Goal: Task Accomplishment & Management: Use online tool/utility

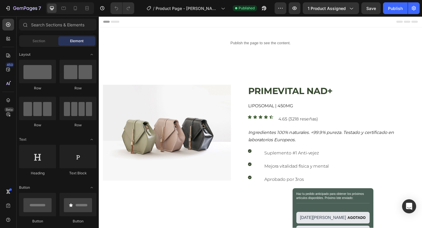
click at [80, 9] on div at bounding box center [70, 8] width 48 height 12
click at [77, 8] on icon at bounding box center [75, 8] width 6 height 6
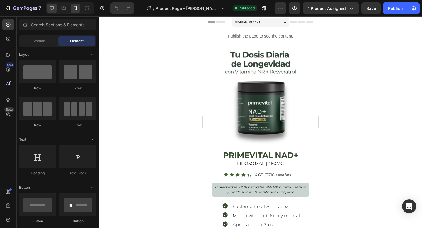
click at [50, 9] on icon at bounding box center [52, 8] width 6 height 6
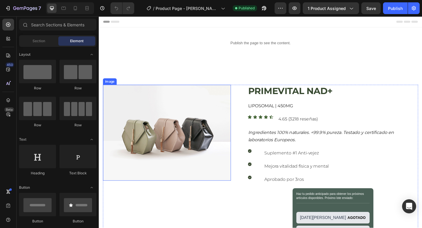
click at [172, 135] on img at bounding box center [172, 143] width 139 height 104
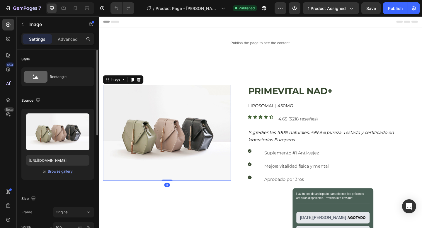
click at [60, 167] on div "Upload Image [URL][DOMAIN_NAME] or Browse gallery" at bounding box center [57, 144] width 73 height 71
click at [58, 170] on div "Browse gallery" at bounding box center [60, 171] width 25 height 5
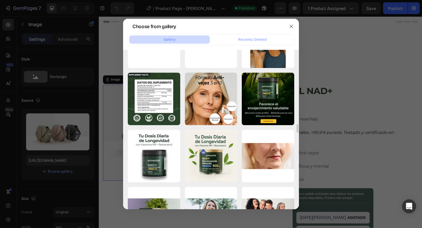
scroll to position [1462, 0]
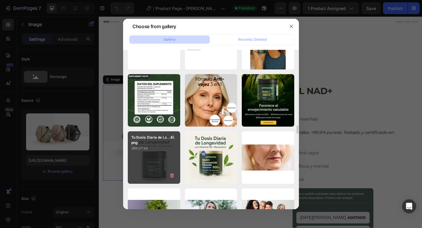
click at [155, 166] on div "Tu Dosis Diaria de Lo...4).png 366.07 kb" at bounding box center [154, 157] width 52 height 52
type input "[URL][DOMAIN_NAME]"
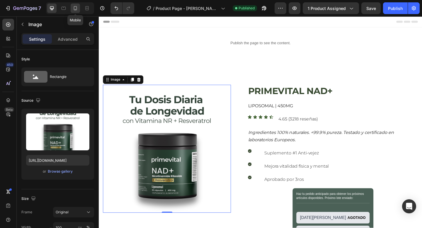
click at [75, 9] on icon at bounding box center [75, 8] width 3 height 4
type input "350"
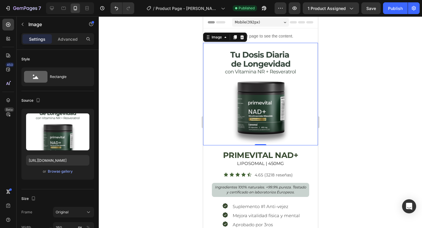
scroll to position [6, 0]
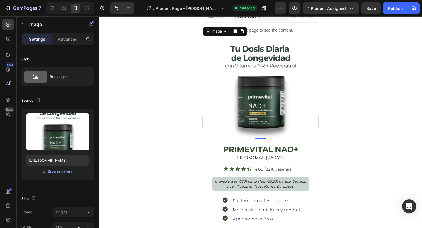
click at [349, 64] on div at bounding box center [260, 121] width 323 height 211
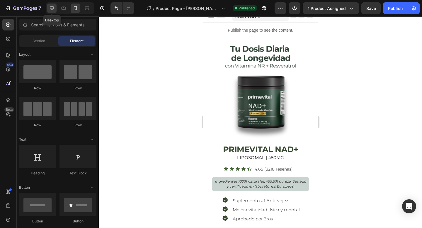
click at [54, 7] on icon at bounding box center [52, 8] width 6 height 6
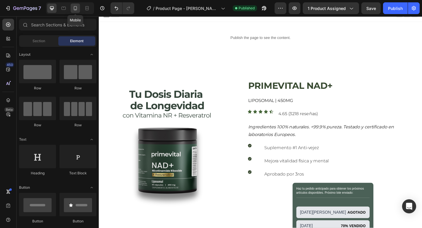
click at [76, 8] on icon at bounding box center [75, 8] width 6 height 6
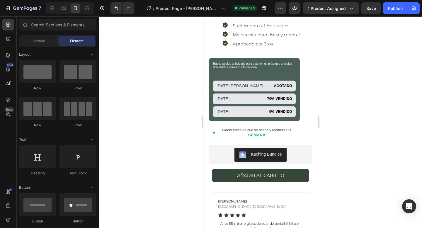
scroll to position [189, 0]
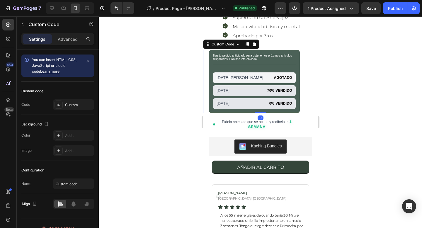
click at [260, 83] on div "Haz tu pedido anticipado para obtener los próximos artículos disponibles. Próxi…" at bounding box center [253, 81] width 91 height 63
click at [254, 44] on icon at bounding box center [254, 44] width 4 height 4
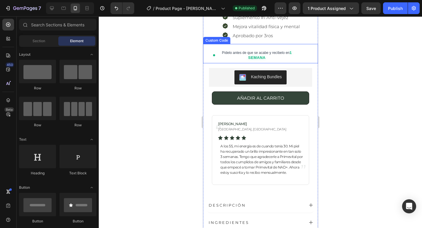
click at [274, 57] on div "Pídelo antes de que se acabe y recíbelo en 1 SEMANA" at bounding box center [256, 55] width 78 height 10
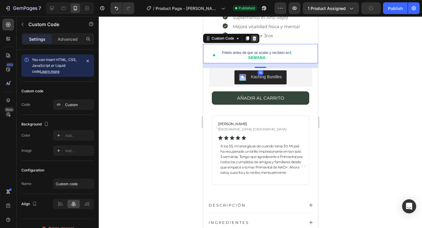
click at [255, 40] on icon at bounding box center [254, 38] width 4 height 4
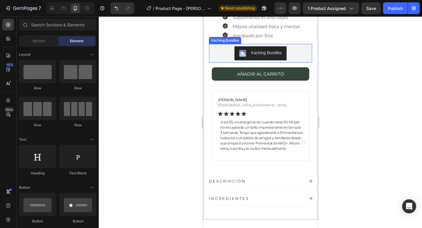
click at [268, 59] on button "Kaching Bundles" at bounding box center [260, 53] width 52 height 14
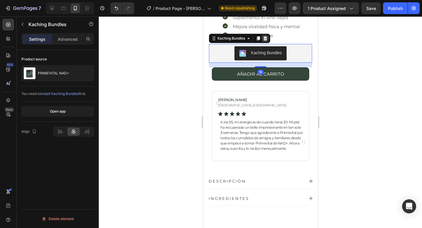
click at [265, 39] on icon at bounding box center [265, 38] width 4 height 4
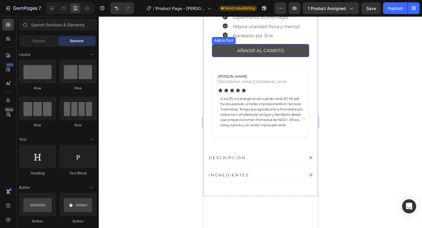
click at [305, 50] on button "AÑADIR AL CARRITO" at bounding box center [259, 50] width 97 height 13
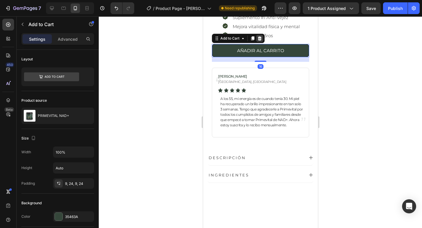
click at [260, 38] on icon at bounding box center [259, 38] width 4 height 4
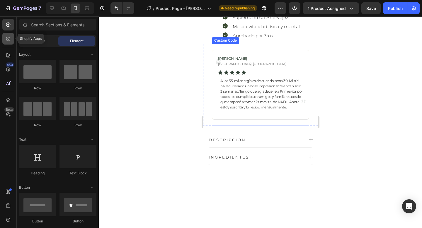
click at [6, 40] on icon at bounding box center [7, 40] width 2 height 2
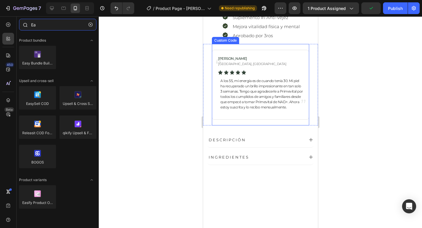
type input "E"
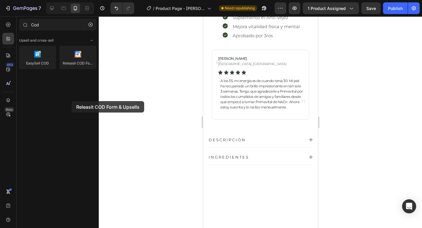
drag, startPoint x: 79, startPoint y: 56, endPoint x: 55, endPoint y: 97, distance: 47.6
click at [65, 101] on div "Upsell and cross-sell EasySell COD Releasit COD Form & Upsells" at bounding box center [58, 122] width 82 height 179
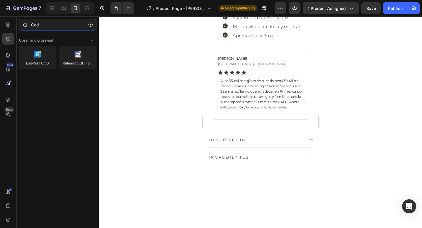
drag, startPoint x: 42, startPoint y: 27, endPoint x: 32, endPoint y: 28, distance: 10.3
click at [32, 27] on input "Cod" at bounding box center [57, 25] width 77 height 12
drag, startPoint x: 31, startPoint y: 23, endPoint x: 61, endPoint y: 23, distance: 29.9
click at [61, 23] on input "Cod" at bounding box center [57, 25] width 77 height 12
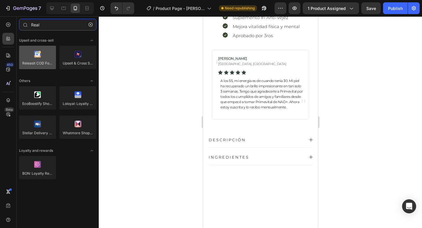
type input "Real"
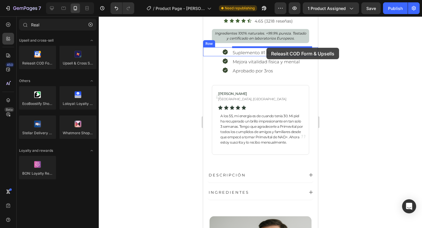
scroll to position [153, 0]
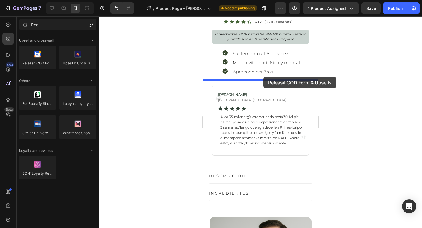
drag, startPoint x: 244, startPoint y: 76, endPoint x: 263, endPoint y: 77, distance: 18.4
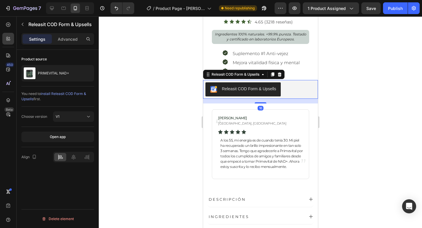
click at [385, 85] on div at bounding box center [260, 121] width 323 height 211
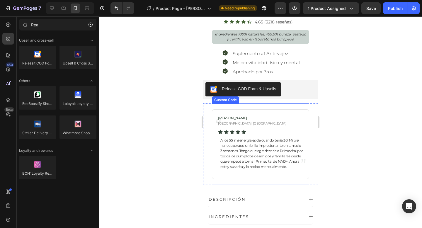
click at [229, 85] on button "Releasit COD Form & Upsells" at bounding box center [242, 89] width 75 height 14
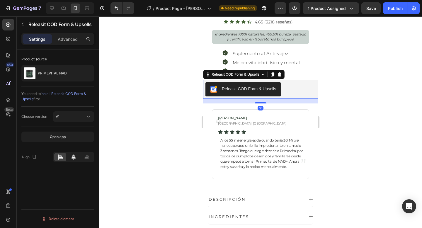
click at [73, 156] on icon at bounding box center [74, 157] width 6 height 6
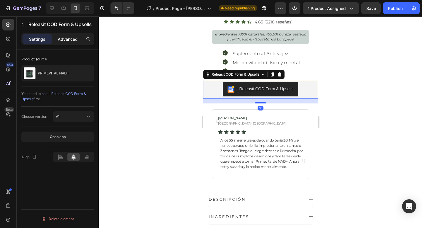
click at [65, 37] on p "Advanced" at bounding box center [68, 39] width 20 height 6
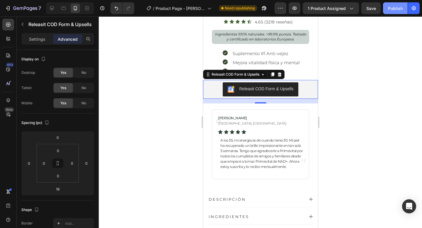
click at [392, 8] on div "Publish" at bounding box center [395, 8] width 15 height 6
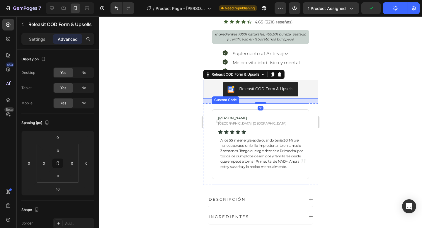
scroll to position [0, 0]
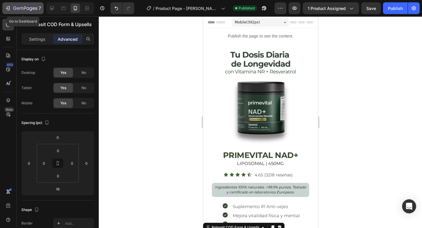
click at [8, 9] on icon "button" at bounding box center [8, 8] width 6 height 6
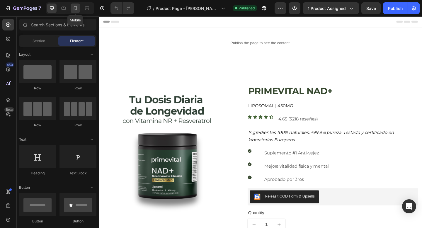
click at [78, 8] on icon at bounding box center [75, 8] width 6 height 6
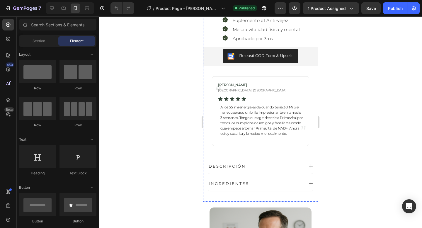
scroll to position [201, 0]
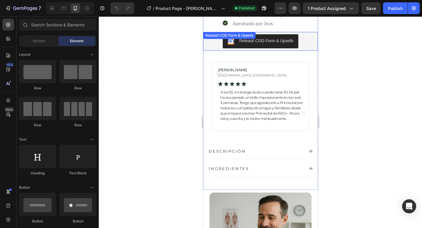
click at [205, 43] on div "Releasit COD Form & Upsells" at bounding box center [260, 41] width 110 height 14
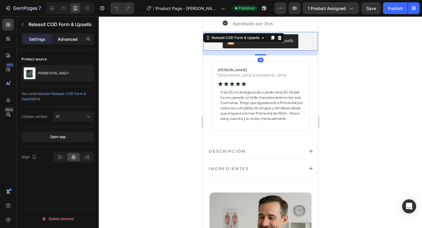
click at [59, 39] on p "Advanced" at bounding box center [68, 39] width 20 height 6
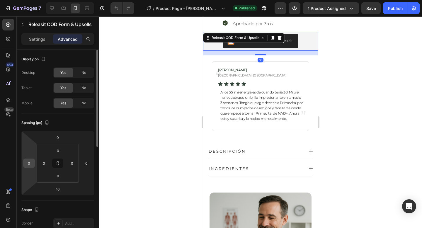
click at [27, 163] on input "0" at bounding box center [29, 163] width 9 height 9
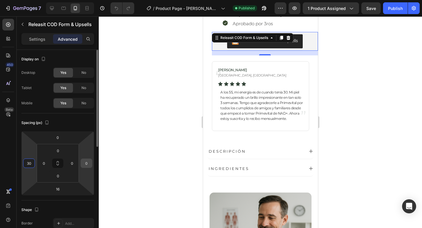
type input "30"
click at [85, 163] on input "0" at bounding box center [86, 163] width 9 height 9
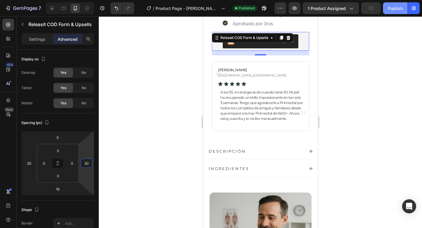
type input "30"
click at [393, 10] on div "Publish" at bounding box center [395, 8] width 15 height 6
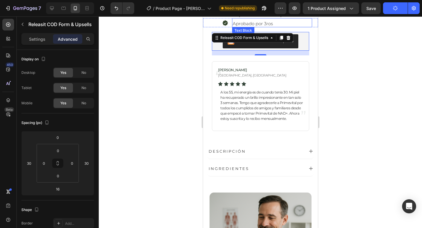
click at [283, 24] on p "Aprobado por 3ros" at bounding box center [271, 23] width 79 height 6
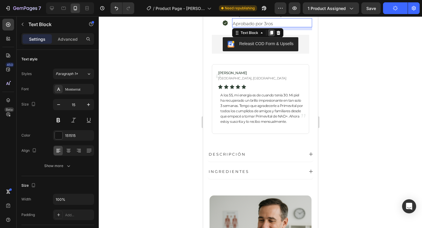
drag, startPoint x: 272, startPoint y: 26, endPoint x: 272, endPoint y: 29, distance: 3.2
click at [272, 27] on div "Aprobado por 3ros Text Block 10" at bounding box center [272, 22] width 80 height 9
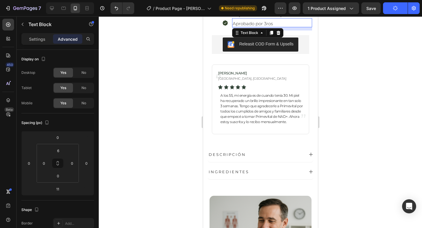
click at [355, 40] on div at bounding box center [260, 121] width 323 height 211
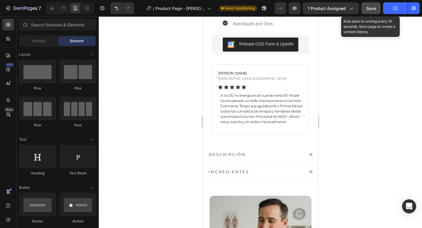
click at [376, 8] on button "Save" at bounding box center [370, 8] width 19 height 12
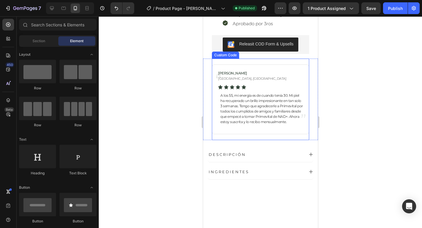
scroll to position [0, 0]
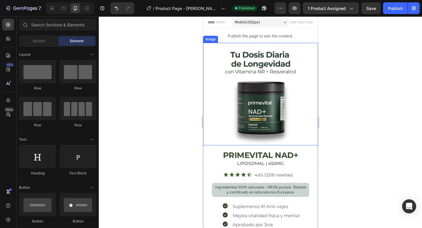
click at [264, 96] on img at bounding box center [260, 94] width 102 height 102
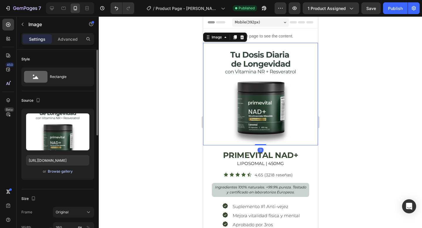
click at [54, 170] on div "Browse gallery" at bounding box center [60, 171] width 25 height 5
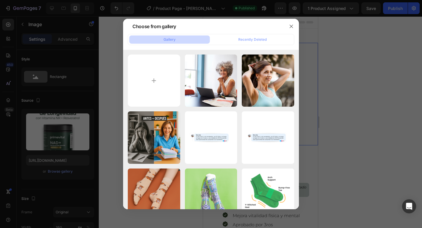
type input "C:\fakepath\Tu Dosis Diaria de Longevidad (16).png"
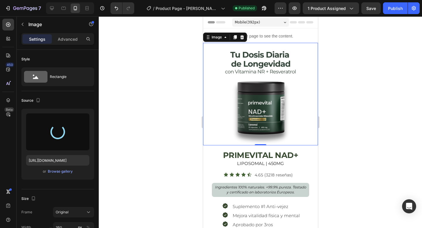
type input "https://cdn.shopify.com/s/files/1/0925/7579/3416/files/gempages_551516249830458…"
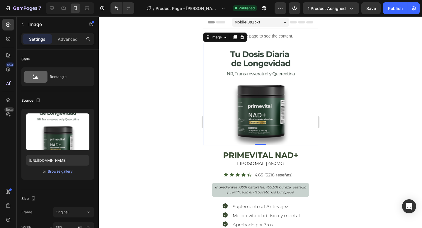
click at [395, 104] on div at bounding box center [260, 121] width 323 height 211
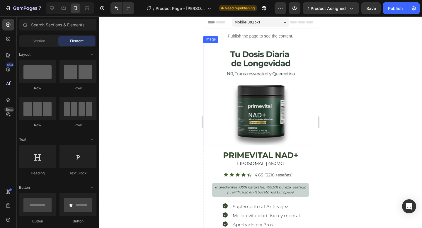
click at [265, 129] on img at bounding box center [260, 94] width 102 height 102
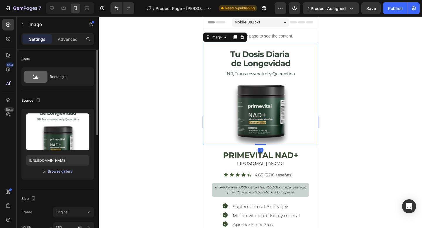
click at [54, 172] on div "Browse gallery" at bounding box center [60, 171] width 25 height 5
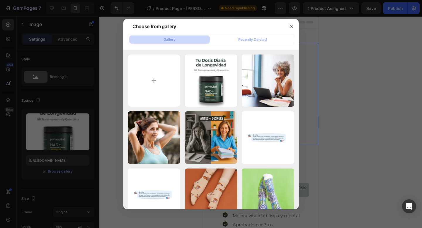
type input "C:\fakepath\Tu Dosis Diaria de Longevidad (17).png"
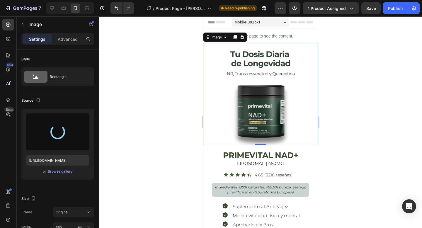
type input "https://cdn.shopify.com/s/files/1/0925/7579/3416/files/gempages_551516249830458…"
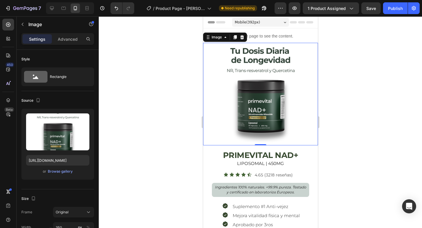
click at [386, 88] on div at bounding box center [260, 121] width 323 height 211
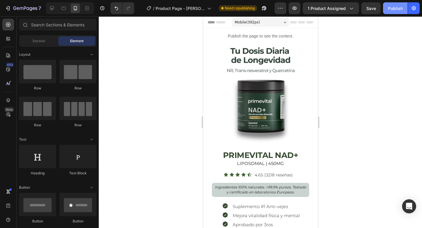
click at [393, 4] on button "Publish" at bounding box center [395, 8] width 25 height 12
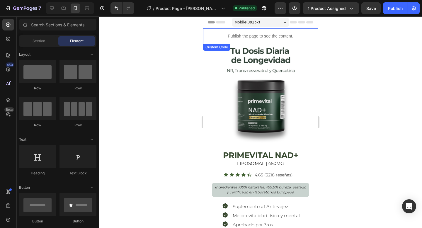
click at [273, 37] on p "Publish the page to see the content." at bounding box center [260, 36] width 115 height 6
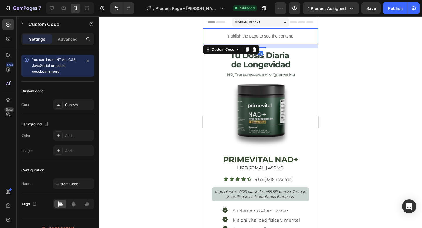
drag, startPoint x: 264, startPoint y: 44, endPoint x: 271, endPoint y: 49, distance: 9.1
click at [263, 48] on div at bounding box center [260, 47] width 12 height 1
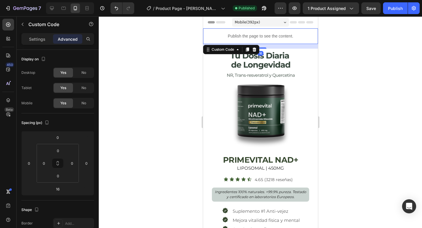
click at [384, 49] on div at bounding box center [260, 121] width 323 height 211
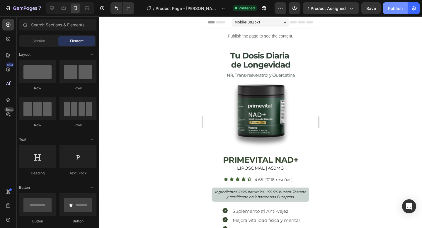
click at [396, 11] on div "Publish" at bounding box center [395, 8] width 15 height 6
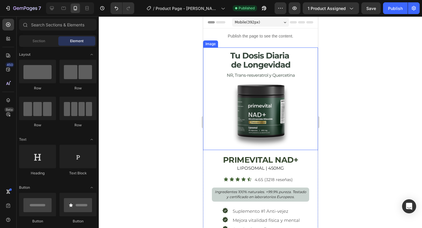
click at [271, 49] on img at bounding box center [260, 98] width 102 height 102
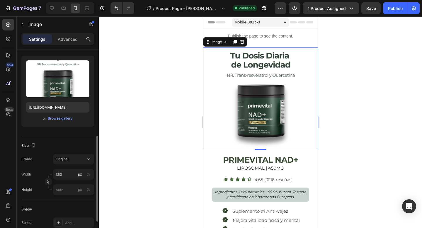
scroll to position [45, 0]
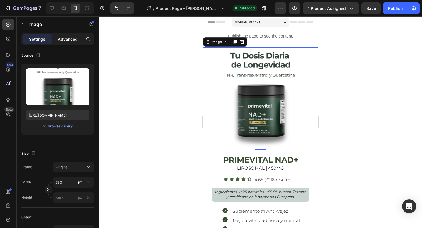
click at [64, 37] on p "Advanced" at bounding box center [68, 39] width 20 height 6
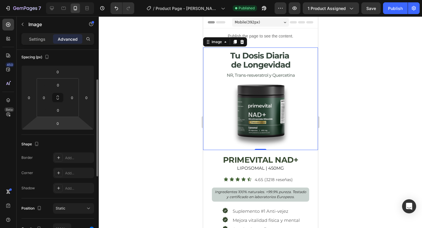
scroll to position [61, 0]
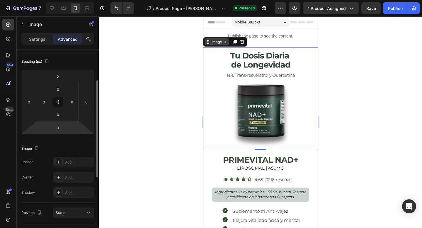
click at [219, 42] on div "Image" at bounding box center [216, 41] width 13 height 5
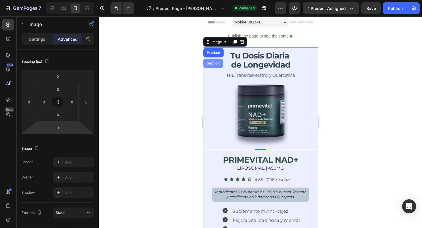
click at [213, 62] on div "Section" at bounding box center [212, 63] width 15 height 4
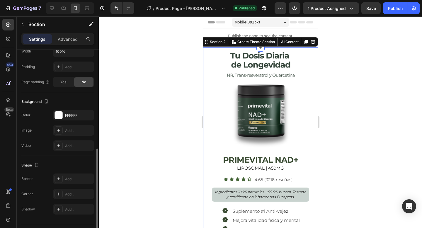
scroll to position [147, 0]
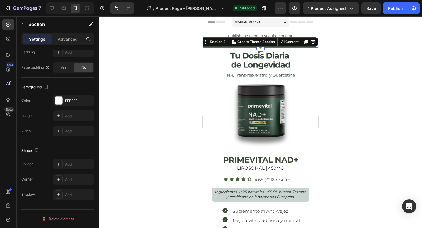
click at [373, 55] on div at bounding box center [260, 121] width 323 height 211
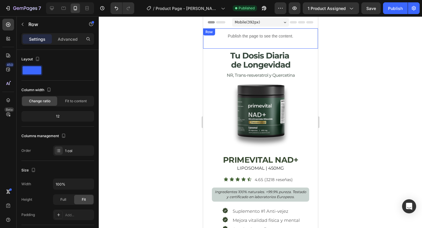
click at [301, 44] on div "Publish the page to see the content. Custom Code" at bounding box center [260, 38] width 115 height 20
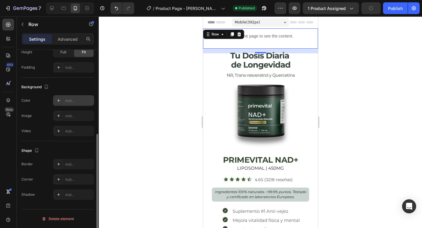
click at [77, 96] on div "Add..." at bounding box center [73, 100] width 41 height 11
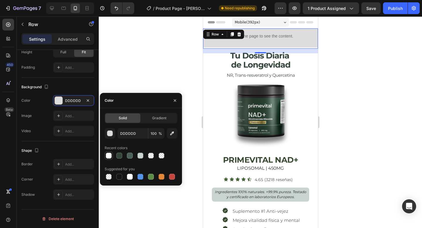
click at [108, 154] on div at bounding box center [109, 156] width 6 height 6
type input "FFFFFF"
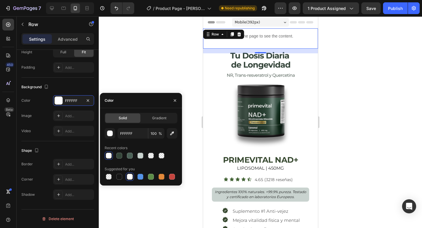
click at [370, 27] on div at bounding box center [260, 121] width 323 height 211
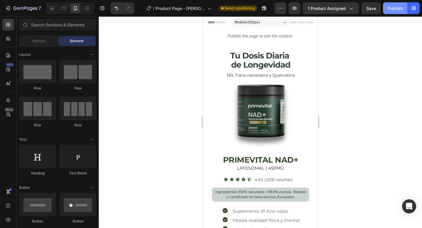
click at [392, 5] on div "Publish" at bounding box center [395, 8] width 15 height 6
